Goal: Task Accomplishment & Management: Manage account settings

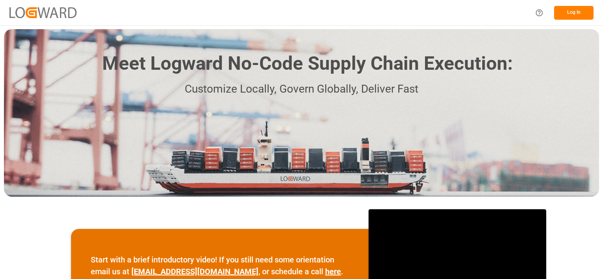
click at [562, 15] on button "Log In" at bounding box center [573, 13] width 39 height 14
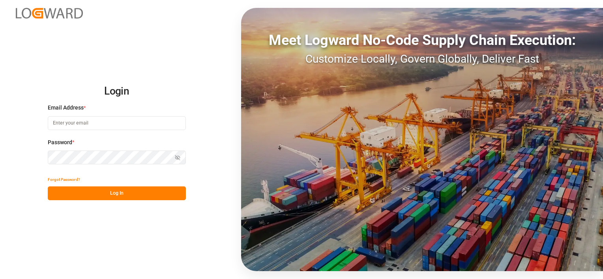
type input "[PERSON_NAME][EMAIL_ADDRESS][DOMAIN_NAME]"
click at [115, 193] on button "Log In" at bounding box center [117, 194] width 138 height 14
type input "[PERSON_NAME][EMAIL_ADDRESS][DOMAIN_NAME]"
click at [115, 193] on button "Log In" at bounding box center [117, 194] width 138 height 14
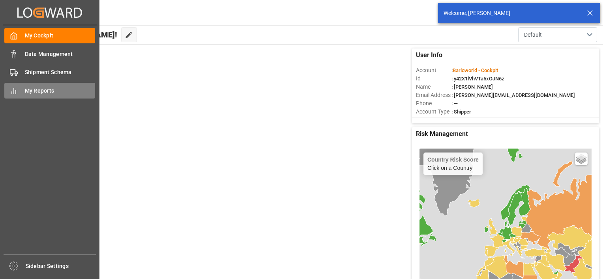
click at [22, 91] on div "My Reports My Reports" at bounding box center [49, 90] width 91 height 15
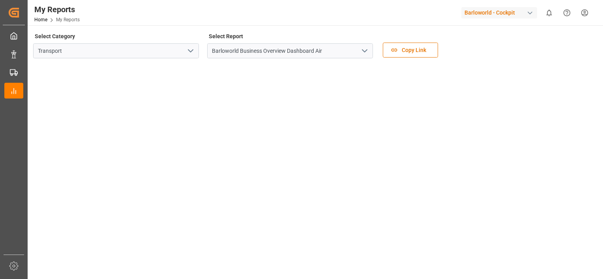
click at [361, 52] on icon "open menu" at bounding box center [364, 50] width 9 height 9
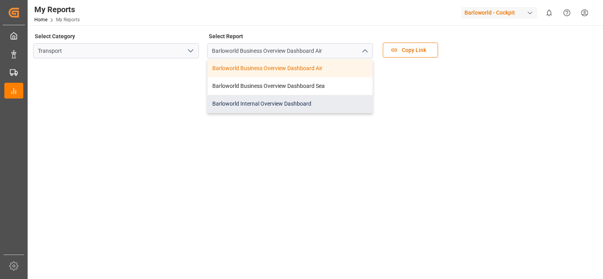
click at [268, 108] on div "Barloworld Internal Overview Dashboard" at bounding box center [289, 104] width 165 height 18
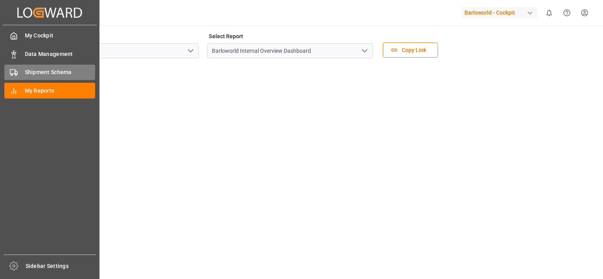
click at [54, 69] on span "Shipment Schema" at bounding box center [60, 72] width 71 height 8
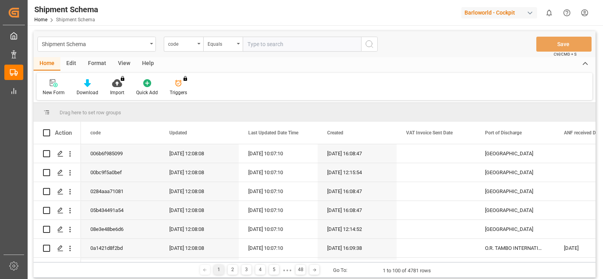
click at [199, 43] on div "code" at bounding box center [183, 44] width 39 height 15
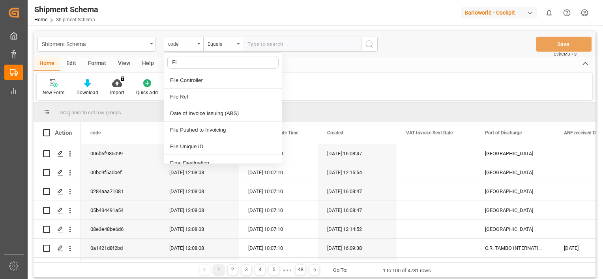
type input "FIL"
click at [196, 95] on div "File Ref" at bounding box center [223, 97] width 118 height 17
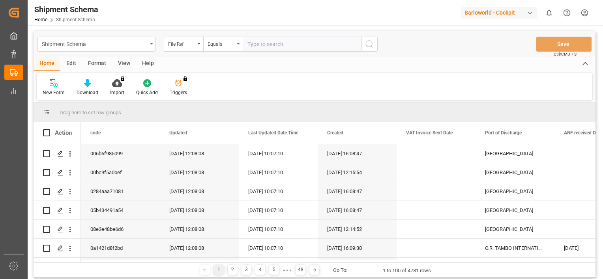
click at [287, 47] on input "text" at bounding box center [302, 44] width 118 height 15
paste input "4000227526"
type input "4000227526"
click at [374, 43] on button "search button" at bounding box center [369, 44] width 17 height 15
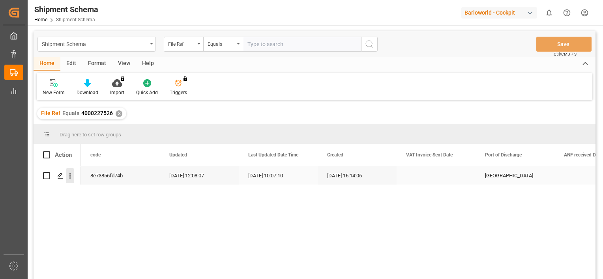
click at [72, 177] on icon "open menu" at bounding box center [70, 176] width 8 height 8
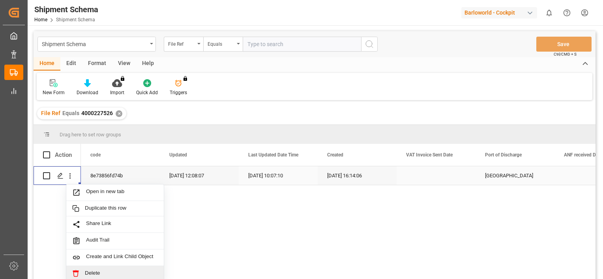
click at [101, 276] on span "Delete" at bounding box center [121, 273] width 73 height 7
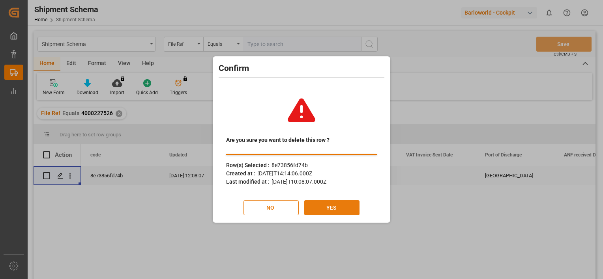
click at [335, 204] on button "YES" at bounding box center [331, 207] width 55 height 15
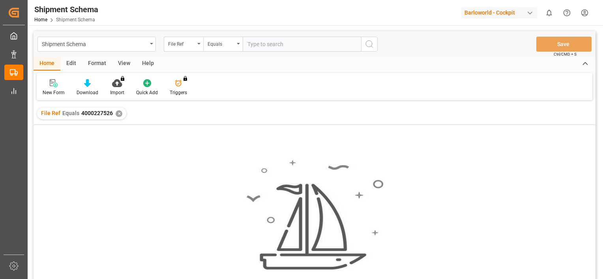
click at [116, 112] on div "✕" at bounding box center [119, 113] width 7 height 7
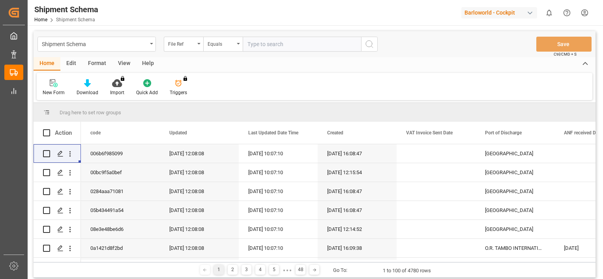
click at [265, 46] on input "text" at bounding box center [302, 44] width 118 height 15
paste input "4000228080"
type input "4000228080"
click at [370, 43] on icon "search button" at bounding box center [368, 43] width 9 height 9
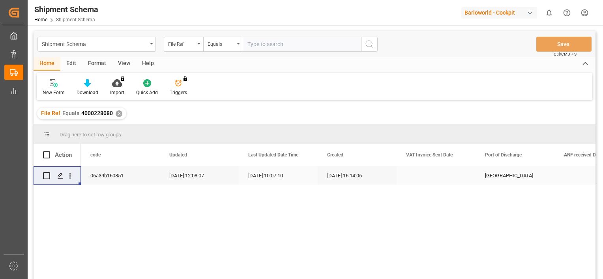
click at [75, 175] on div "Press SPACE to select this row." at bounding box center [70, 175] width 20 height 15
click at [71, 175] on icon "open menu" at bounding box center [70, 176] width 8 height 8
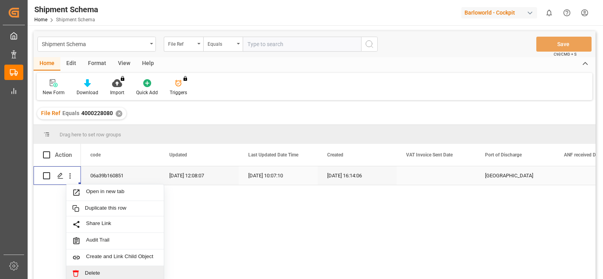
click at [88, 272] on span "Delete" at bounding box center [121, 273] width 73 height 7
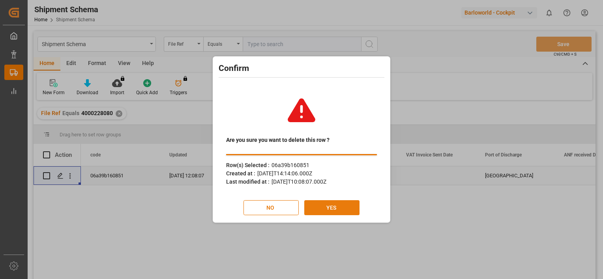
click at [330, 206] on button "YES" at bounding box center [331, 207] width 55 height 15
